Goal: Transaction & Acquisition: Purchase product/service

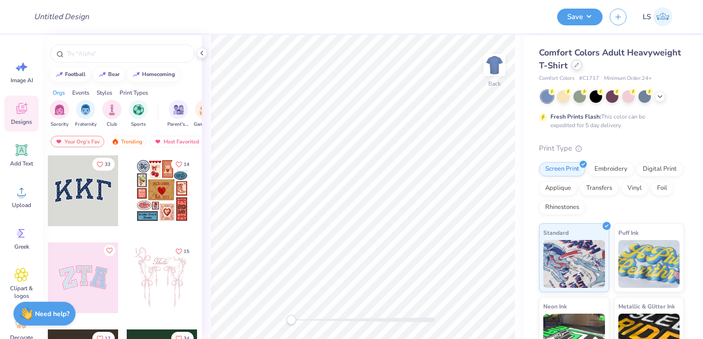
click at [573, 65] on div at bounding box center [576, 65] width 11 height 11
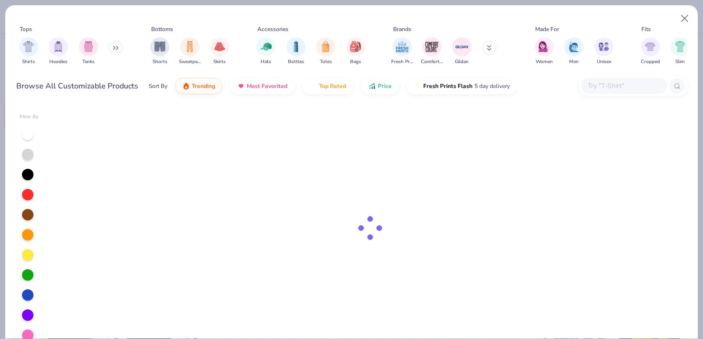
click at [607, 79] on div at bounding box center [624, 86] width 86 height 16
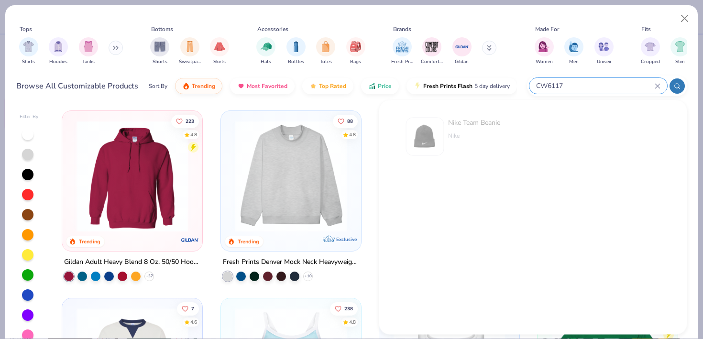
type input "CW6117"
click at [482, 118] on div "Nike Team Beanie" at bounding box center [474, 123] width 52 height 10
click at [460, 123] on div "Nike Team Beanie" at bounding box center [474, 123] width 52 height 10
click at [485, 119] on div "Nike Team Beanie" at bounding box center [474, 123] width 52 height 10
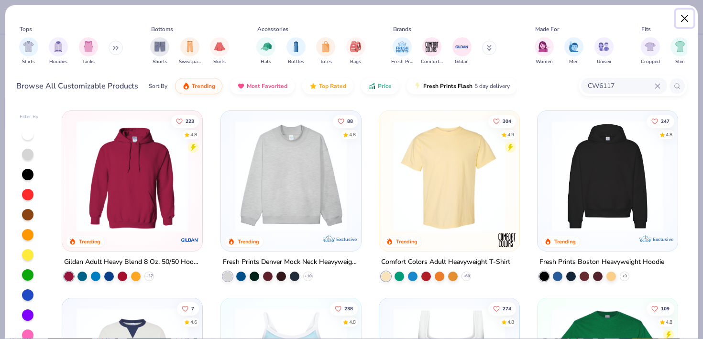
click at [681, 14] on button "Close" at bounding box center [684, 19] width 18 height 18
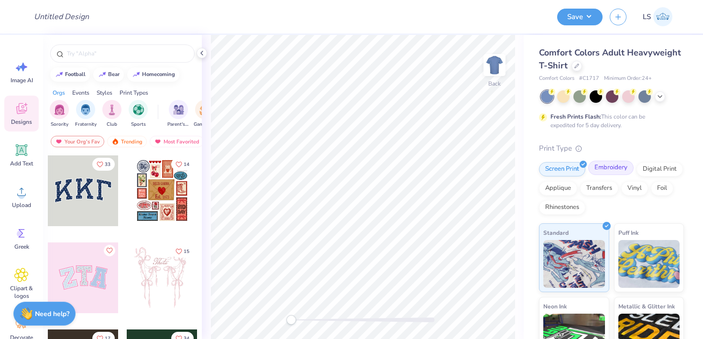
click at [609, 173] on div "Embroidery" at bounding box center [610, 168] width 45 height 14
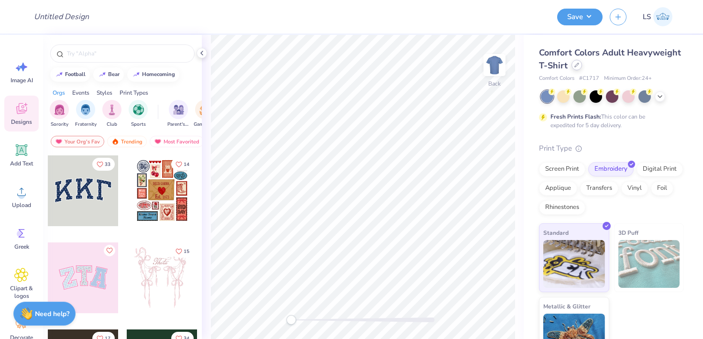
click at [575, 64] on icon at bounding box center [576, 65] width 5 height 5
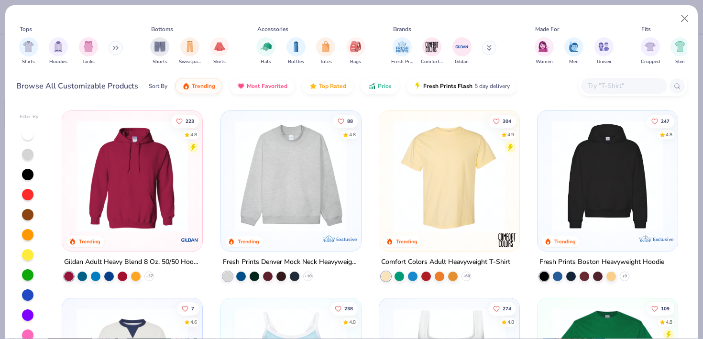
click at [599, 91] on input "text" at bounding box center [623, 85] width 74 height 11
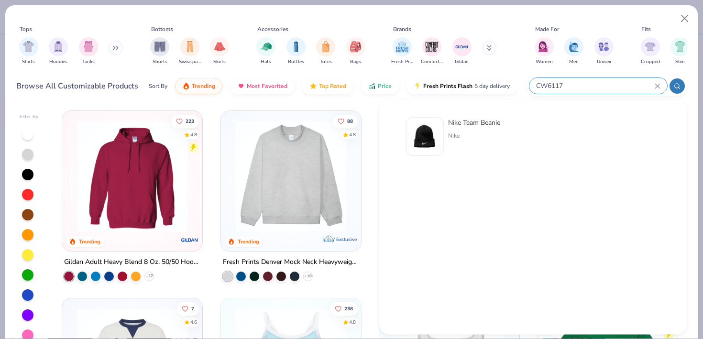
type input "CW6117"
click at [493, 122] on div "Nike Team Beanie" at bounding box center [474, 123] width 52 height 10
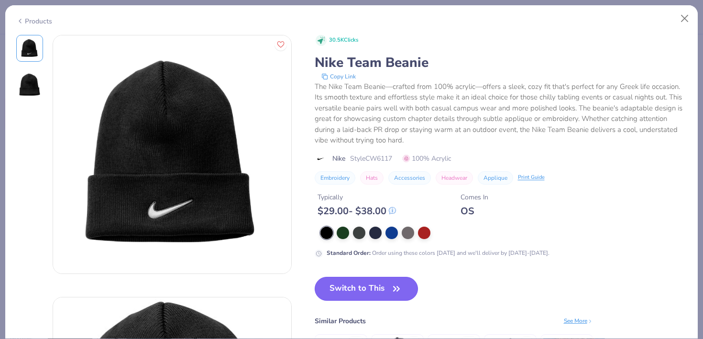
click at [378, 285] on button "Switch to This" at bounding box center [366, 289] width 104 height 24
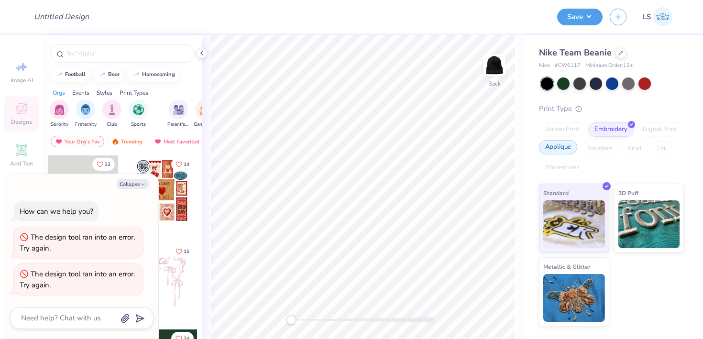
click at [558, 148] on div "Applique" at bounding box center [558, 147] width 38 height 14
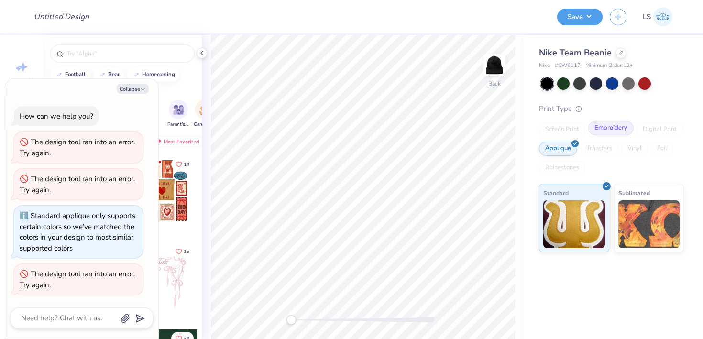
click at [610, 130] on div "Embroidery" at bounding box center [610, 128] width 45 height 14
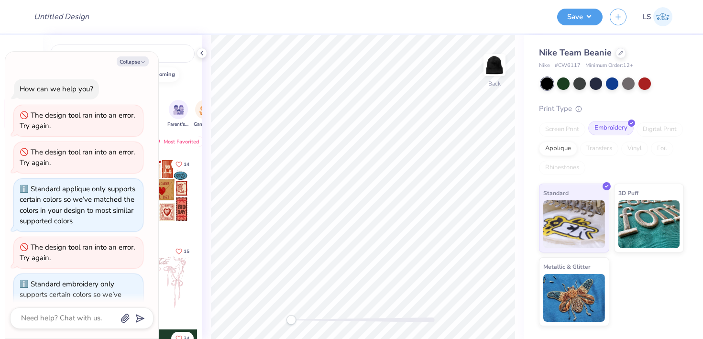
scroll to position [68, 0]
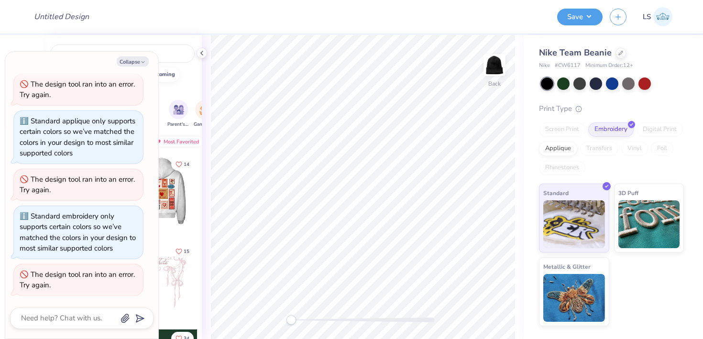
click at [166, 202] on div at bounding box center [161, 190] width 71 height 71
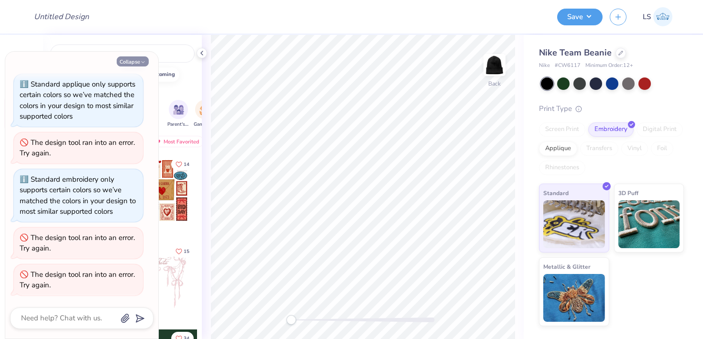
click at [135, 60] on button "Collapse" at bounding box center [133, 61] width 32 height 10
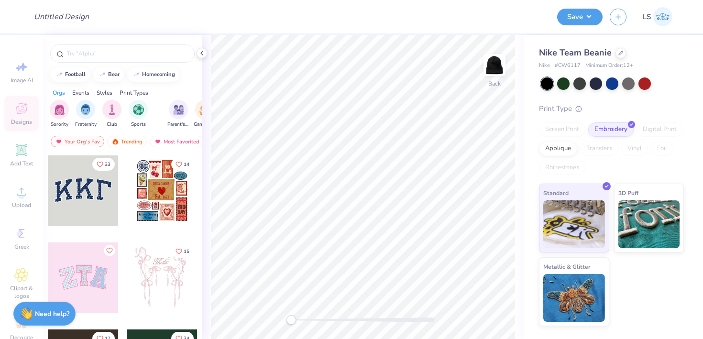
scroll to position [25, 0]
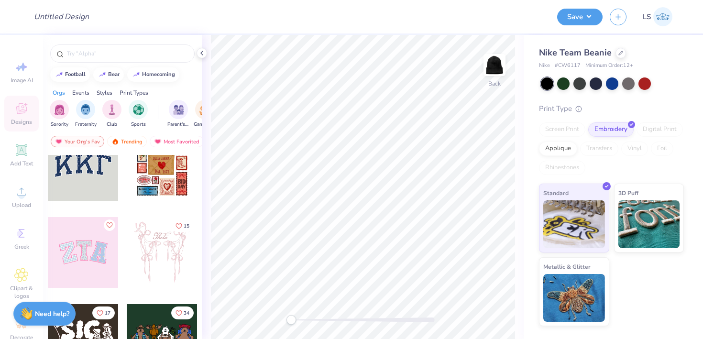
click at [77, 180] on div at bounding box center [83, 165] width 71 height 71
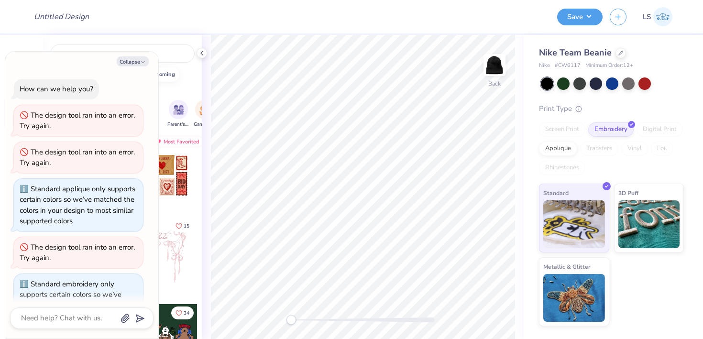
scroll to position [141, 0]
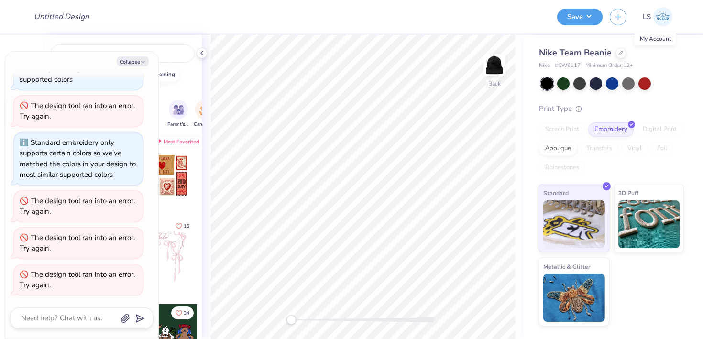
type textarea "x"
